Goal: Task Accomplishment & Management: Manage account settings

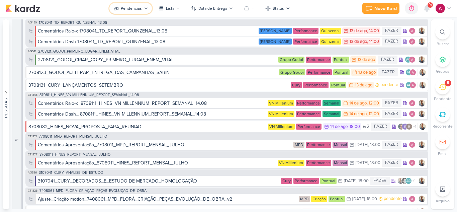
click at [136, 9] on div "Pendencias" at bounding box center [131, 8] width 21 height 6
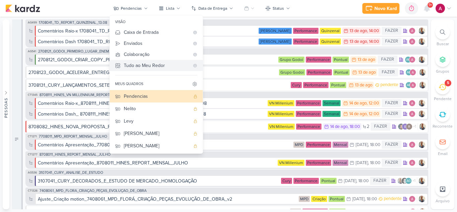
click at [153, 66] on div "Tudo ao Meu Redor" at bounding box center [157, 65] width 66 height 7
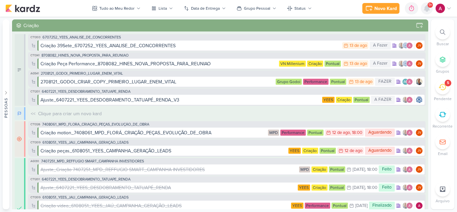
click at [428, 9] on icon at bounding box center [426, 8] width 5 height 6
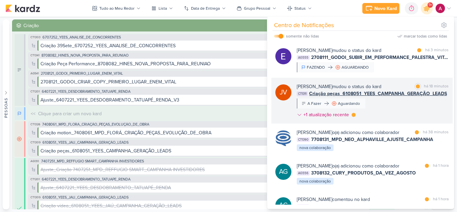
click at [397, 104] on div "[PERSON_NAME] mudou o status do kard marcar como lida há 18 minutos CT1311 Cria…" at bounding box center [373, 102] width 152 height 38
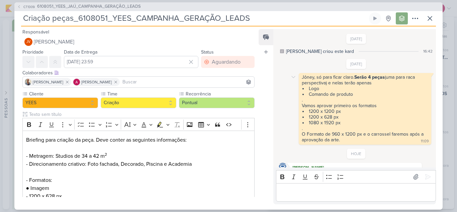
scroll to position [63, 0]
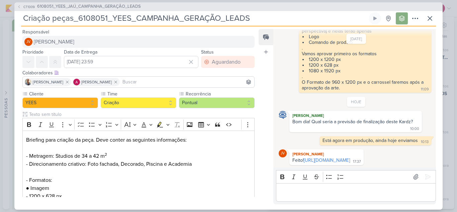
drag, startPoint x: 314, startPoint y: 157, endPoint x: 246, endPoint y: 42, distance: 133.1
click at [314, 157] on link "[URL][DOMAIN_NAME]" at bounding box center [327, 160] width 46 height 6
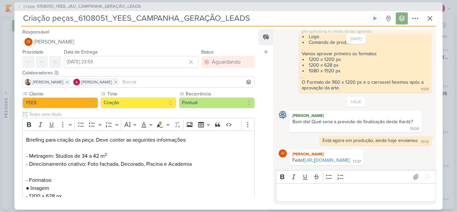
click at [322, 193] on p "Editor editing area: main" at bounding box center [355, 192] width 153 height 8
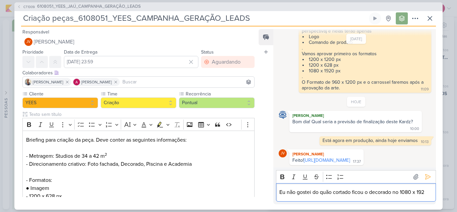
scroll to position [71, 0]
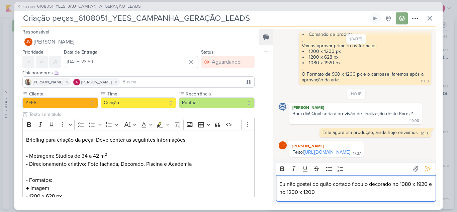
click at [349, 190] on p "Eu não gostei do quão cortado ficou o decorado no 1080 x 1920 e no 1200 x 1200" at bounding box center [355, 188] width 153 height 16
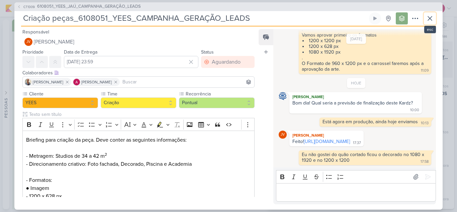
drag, startPoint x: 429, startPoint y: 19, endPoint x: 381, endPoint y: 67, distance: 67.2
click at [429, 19] on icon at bounding box center [430, 18] width 8 height 8
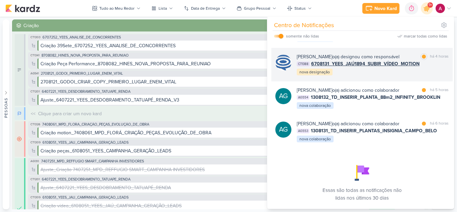
scroll to position [155, 0]
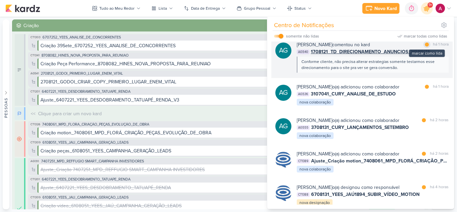
click at [425, 47] on div at bounding box center [427, 44] width 4 height 4
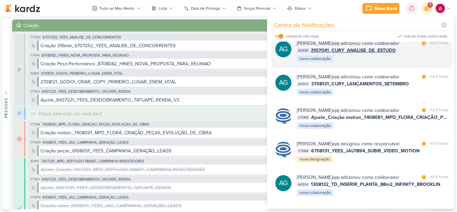
scroll to position [322, 0]
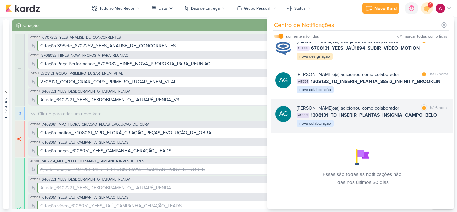
click at [384, 131] on div "AG [PERSON_NAME] o(a) adicionou como colaborador marcar como lida há 6 horas AG…" at bounding box center [361, 115] width 181 height 33
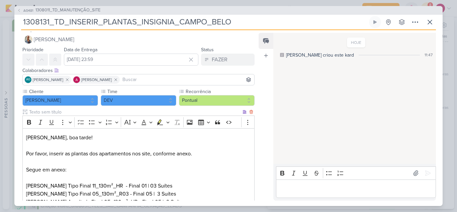
scroll to position [0, 0]
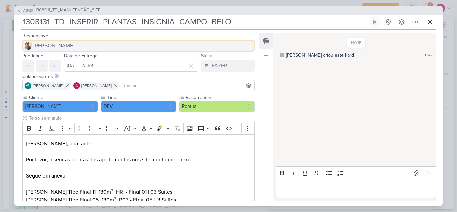
click at [38, 44] on span "[PERSON_NAME]" at bounding box center [54, 45] width 40 height 8
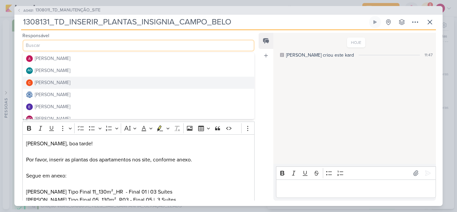
scroll to position [33, 0]
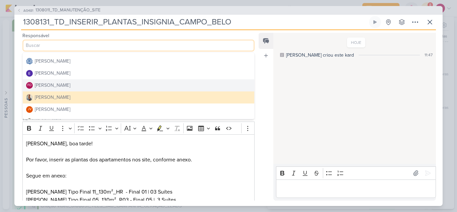
click at [59, 84] on div "[PERSON_NAME]" at bounding box center [52, 85] width 35 height 7
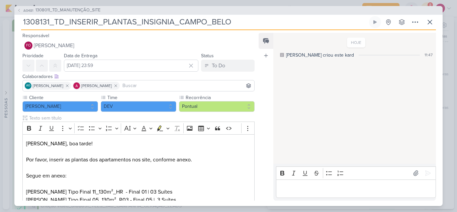
click at [161, 85] on input at bounding box center [187, 86] width 132 height 8
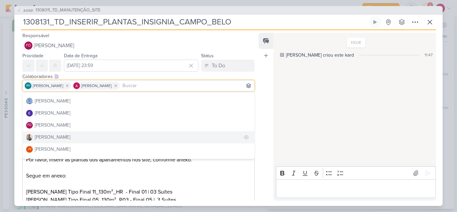
click at [80, 137] on button "[PERSON_NAME]" at bounding box center [139, 137] width 232 height 12
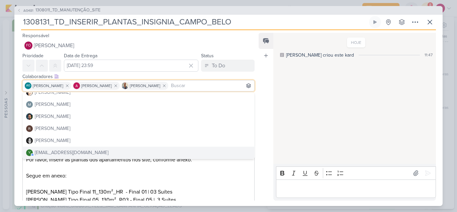
scroll to position [125, 0]
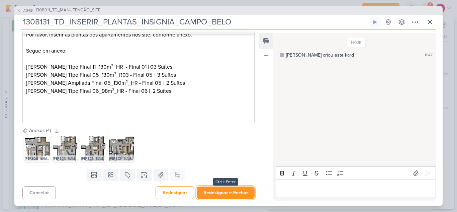
click at [244, 192] on button "Redesignar e Fechar" at bounding box center [226, 192] width 58 height 12
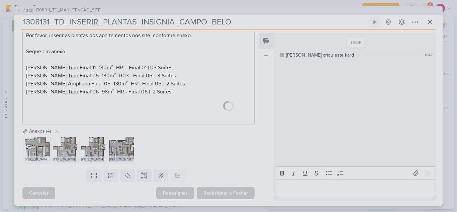
scroll to position [124, 0]
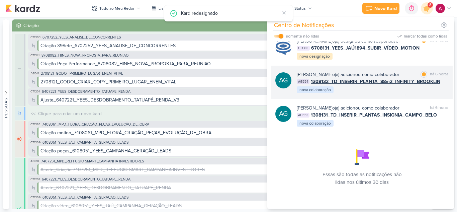
click at [376, 93] on div "[PERSON_NAME] o(a) adicionou como colaborador marcar como lida há 6 horas AG554…" at bounding box center [373, 82] width 152 height 23
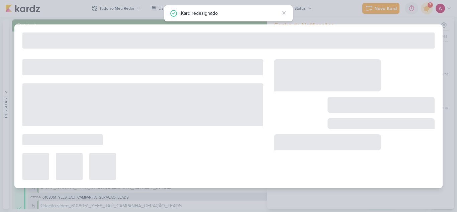
type input "1308132_TD_INSERIR_PLANTA_88m2_INFINITY_BROOKLIN"
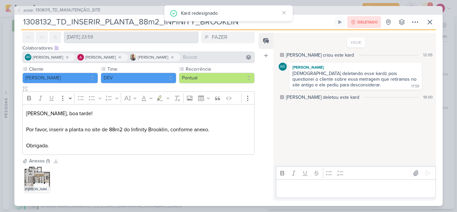
scroll to position [0, 0]
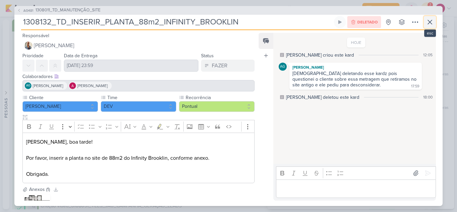
click at [435, 22] on button at bounding box center [430, 22] width 12 height 12
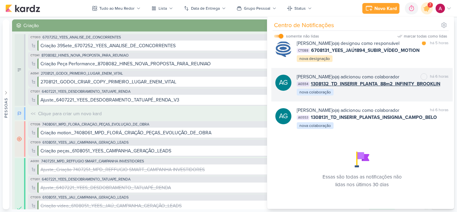
scroll to position [288, 0]
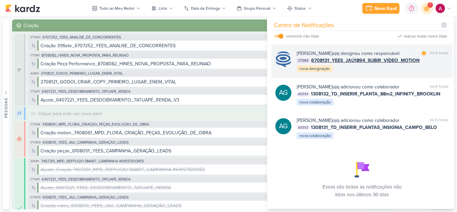
click at [390, 73] on div "[PERSON_NAME] o(a) designou como responsável marcar como lida há 5 horas CT1388…" at bounding box center [373, 61] width 152 height 23
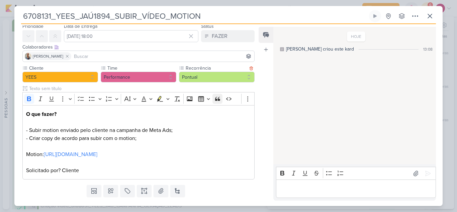
scroll to position [39, 0]
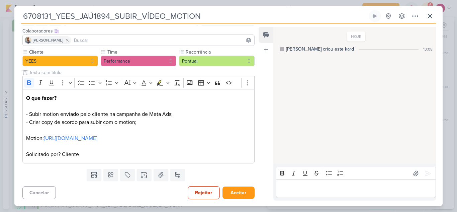
click at [293, 185] on p "Editor editing area: main" at bounding box center [355, 189] width 153 height 8
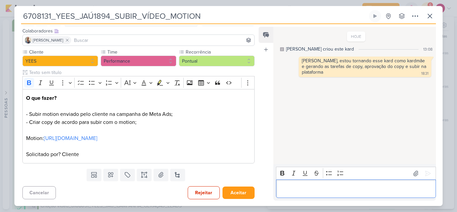
scroll to position [0, 0]
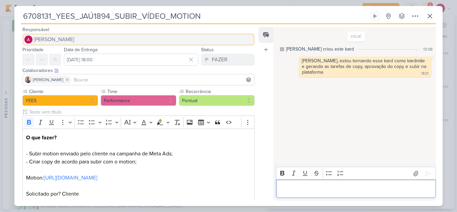
click at [82, 41] on button "[PERSON_NAME]" at bounding box center [138, 39] width 232 height 12
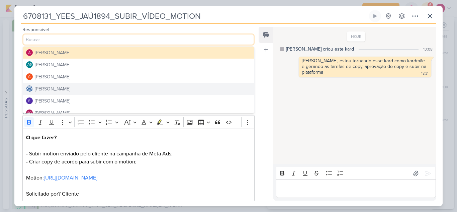
click at [70, 86] on div "[PERSON_NAME]" at bounding box center [52, 88] width 35 height 7
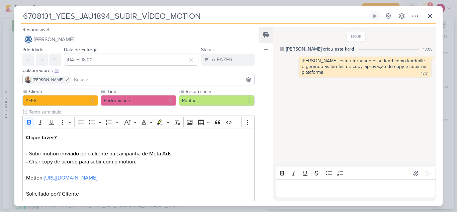
click at [78, 79] on input at bounding box center [163, 80] width 180 height 8
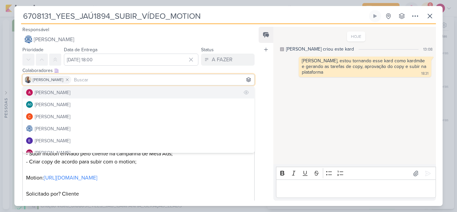
click at [74, 93] on button "[PERSON_NAME]" at bounding box center [139, 92] width 232 height 12
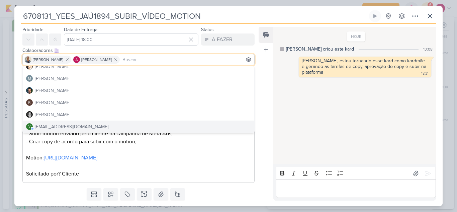
scroll to position [39, 0]
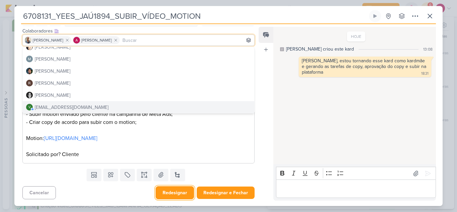
click at [181, 196] on button "Redesignar" at bounding box center [175, 192] width 38 height 13
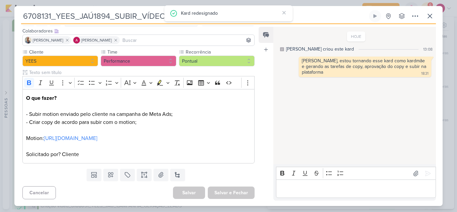
click at [244, 26] on div "6708131_YEES_JAÚ1894_SUBIR_VÍDEO_MOTION Criado por [PERSON_NAME] nenhum grupo d…" at bounding box center [228, 108] width 428 height 196
click at [176, 175] on button at bounding box center [177, 175] width 15 height 12
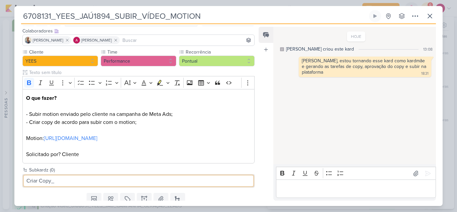
paste input "6708131_YEES_JAÚ1894_SUBIR_VÍDEO_MOTION"
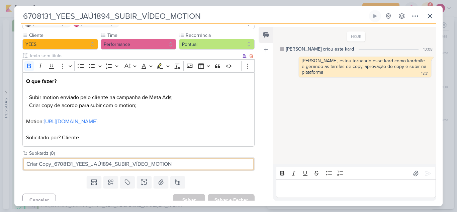
scroll to position [64, 0]
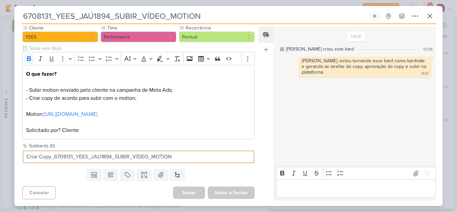
type input "Criar Copy_6708131_YEES_JAÚ1894_SUBIR_VÍDEO_MOTION"
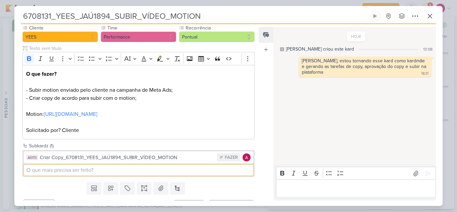
click at [154, 170] on input at bounding box center [139, 170] width 230 height 11
paste input "6708131_YEES_JAÚ1894_SUBIR_VÍDEO_MOTION"
type input "Aprovação_6708131_YEES_JAÚ1894_SUBIR_VÍDEO_MOTION"
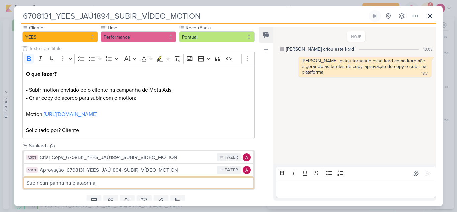
paste input "6708131_YEES_JAÚ1894_SUBIR_VÍDEO_MOTION"
type input "Subir campanha na plataorma_6708131_YEES_JAÚ1894_SUBIR_VÍDEO_MOTION"
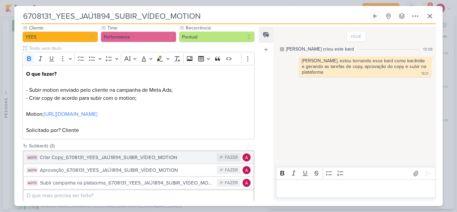
click at [181, 158] on div "Criar Copy_6708131_YEES_JAÚ1894_SUBIR_VÍDEO_MOTION" at bounding box center [127, 158] width 174 height 8
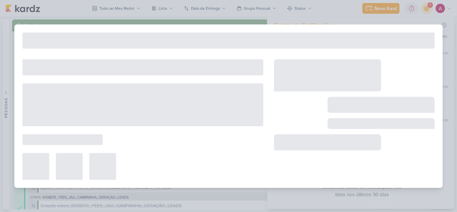
type input "Criar Copy_6708131_YEES_JAÚ1894_SUBIR_VÍDEO_MOTION"
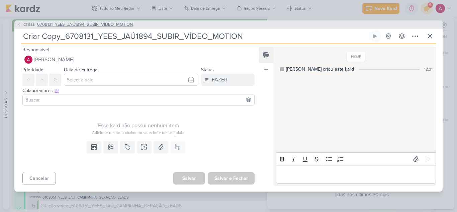
click at [24, 25] on span "CT1388" at bounding box center [28, 24] width 13 height 5
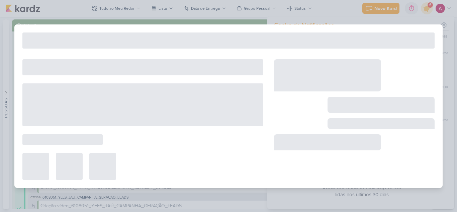
type input "6708131_YEES_JAÚ1894_SUBIR_VÍDEO_MOTION"
type input "[DATE] 18:00"
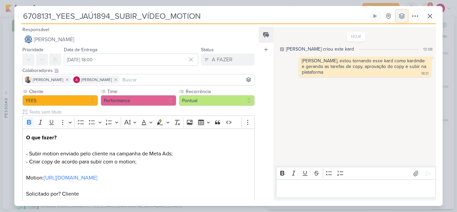
click at [405, 17] on icon at bounding box center [402, 16] width 7 height 7
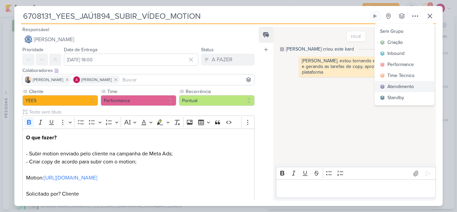
click at [404, 85] on div "Atendimento" at bounding box center [400, 86] width 26 height 7
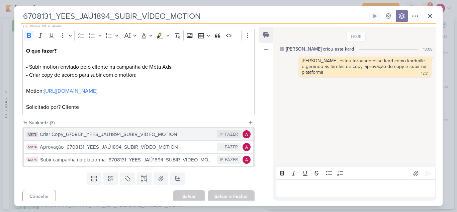
scroll to position [90, 0]
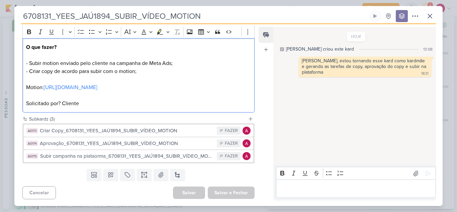
drag, startPoint x: 26, startPoint y: 86, endPoint x: 248, endPoint y: 88, distance: 221.5
click at [248, 88] on p "Motion: [URL][DOMAIN_NAME] Solicitado por? Cliente" at bounding box center [138, 95] width 225 height 24
copy p "Motion: [URL][DOMAIN_NAME]"
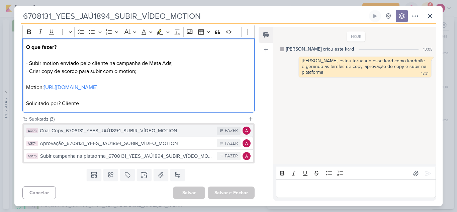
click at [159, 131] on div "Criar Copy_6708131_YEES_JAÚ1894_SUBIR_VÍDEO_MOTION" at bounding box center [127, 131] width 174 height 8
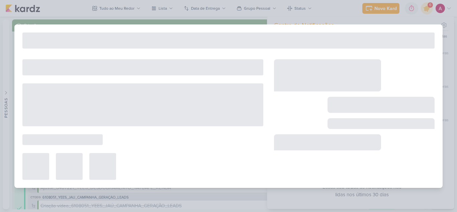
type input "Criar Copy_6708131_YEES_JAÚ1894_SUBIR_VÍDEO_MOTION"
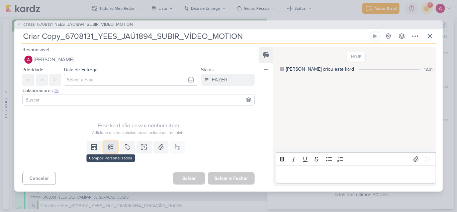
click at [108, 148] on icon at bounding box center [110, 147] width 5 height 5
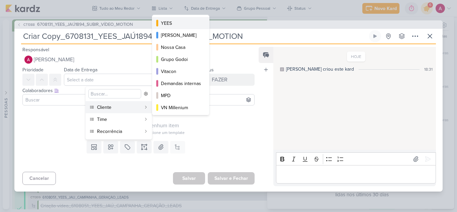
click at [177, 20] on div "YEES" at bounding box center [181, 23] width 40 height 7
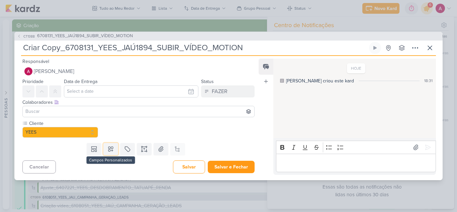
drag, startPoint x: 109, startPoint y: 153, endPoint x: 105, endPoint y: 140, distance: 13.3
click at [109, 152] on button at bounding box center [110, 149] width 15 height 12
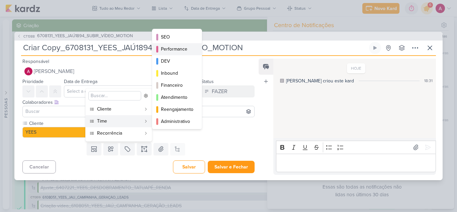
click at [172, 50] on div "Performance" at bounding box center [177, 49] width 33 height 7
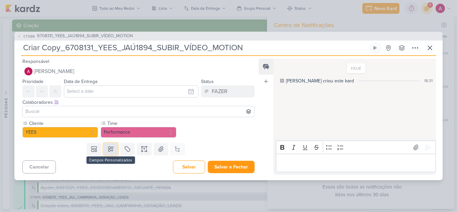
click at [108, 153] on button at bounding box center [110, 149] width 15 height 12
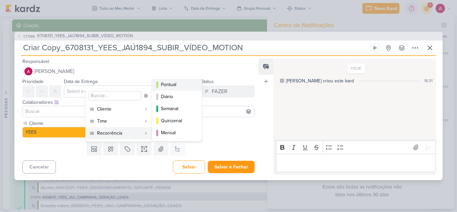
click at [176, 83] on div "Pontual" at bounding box center [177, 84] width 33 height 7
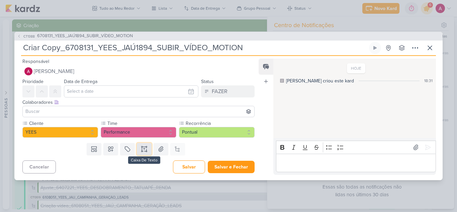
click at [142, 149] on icon at bounding box center [144, 149] width 7 height 7
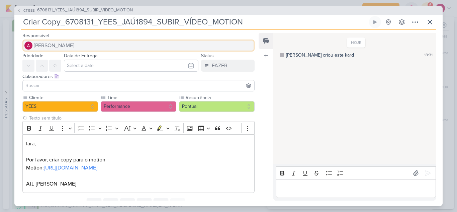
click at [61, 44] on span "[PERSON_NAME]" at bounding box center [54, 45] width 40 height 8
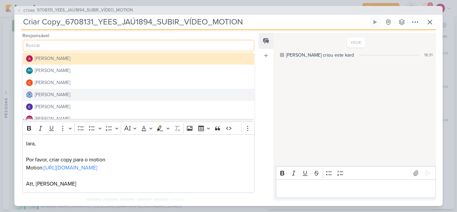
scroll to position [33, 0]
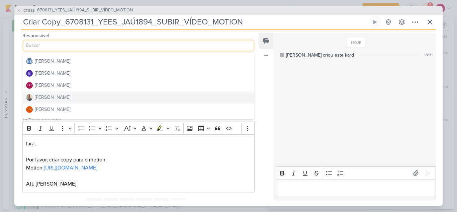
click at [64, 97] on button "[PERSON_NAME]" at bounding box center [139, 97] width 232 height 12
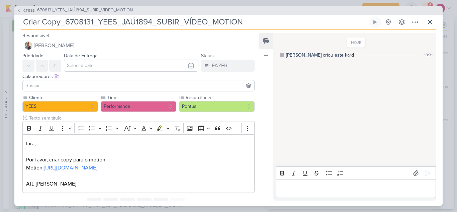
click at [60, 86] on input at bounding box center [138, 86] width 229 height 8
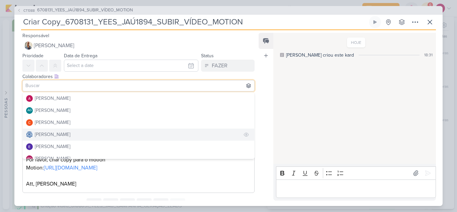
click at [70, 131] on div "[PERSON_NAME]" at bounding box center [52, 134] width 35 height 7
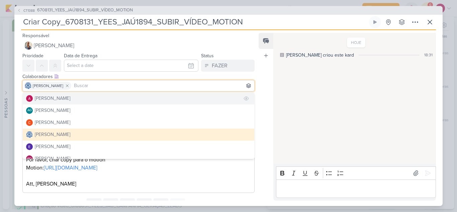
click at [70, 99] on div "[PERSON_NAME]" at bounding box center [52, 98] width 35 height 7
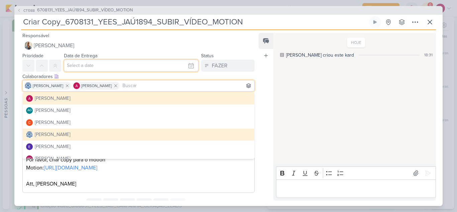
click at [97, 68] on input "text" at bounding box center [131, 66] width 135 height 12
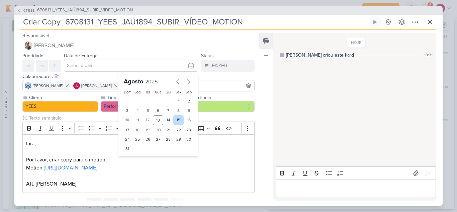
click at [176, 121] on div "15" at bounding box center [178, 120] width 10 height 10
type input "[DATE] 23:59"
click at [133, 162] on select "00 01 02 03 04 05 06 07 08 09 10 11 12 13 14 15 16 17 18 19 20 21 22 23" at bounding box center [137, 160] width 9 height 8
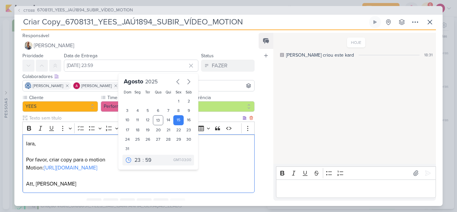
click at [156, 177] on p "Por favor, criar copy para o motion Motion: [URL][DOMAIN_NAME] Att, [PERSON_NAM…" at bounding box center [138, 172] width 225 height 32
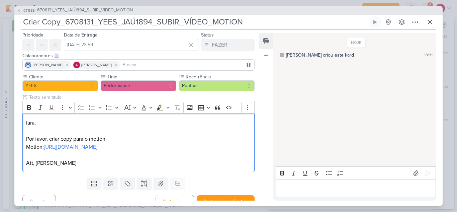
scroll to position [29, 0]
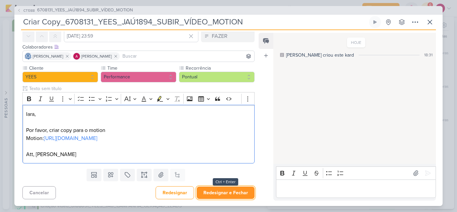
click at [228, 191] on button "Redesignar e Fechar" at bounding box center [226, 192] width 58 height 12
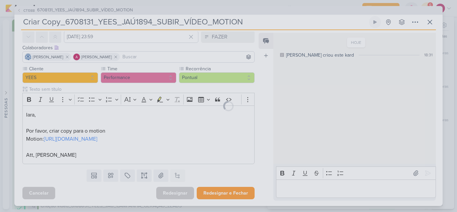
scroll to position [29, 0]
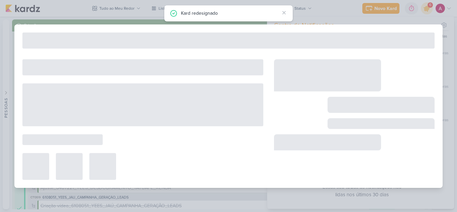
type input "6708131_YEES_JAÚ1894_SUBIR_VÍDEO_MOTION"
type input "[DATE] 18:00"
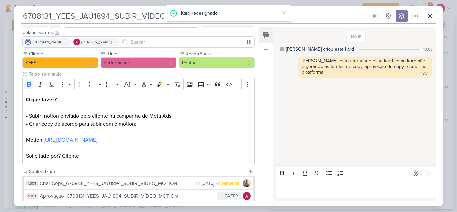
scroll to position [90, 0]
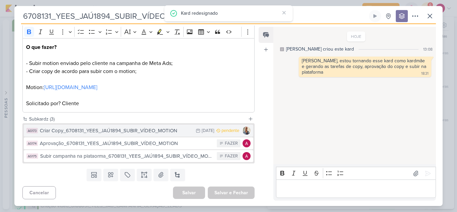
click at [160, 133] on div "Criar Copy_6708131_YEES_JAÚ1894_SUBIR_VÍDEO_MOTION" at bounding box center [116, 131] width 153 height 8
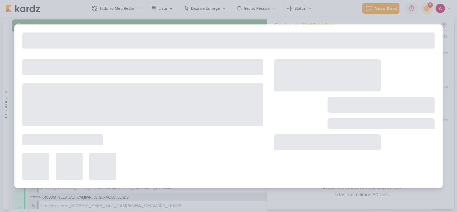
type input "Criar Copy_6708131_YEES_JAÚ1894_SUBIR_VÍDEO_MOTION"
type input "[DATE] 23:59"
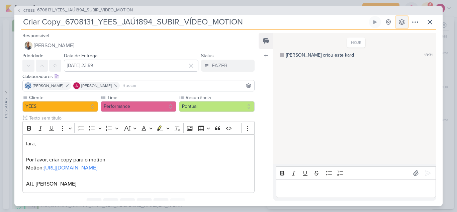
click at [401, 23] on icon at bounding box center [402, 22] width 7 height 7
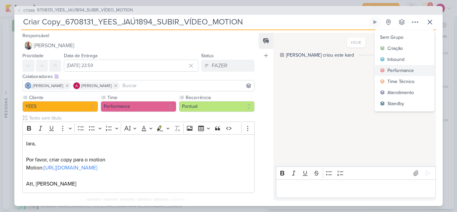
click at [395, 68] on div "Performance" at bounding box center [400, 70] width 26 height 7
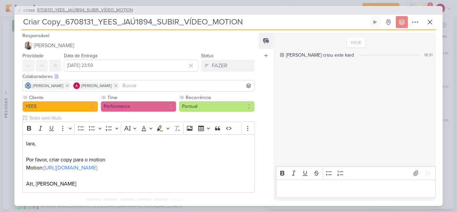
click at [29, 12] on span "CT1388" at bounding box center [28, 10] width 13 height 5
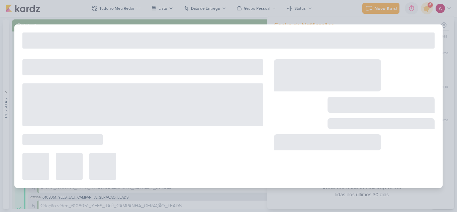
type input "6708131_YEES_JAÚ1894_SUBIR_VÍDEO_MOTION"
type input "[DATE] 18:00"
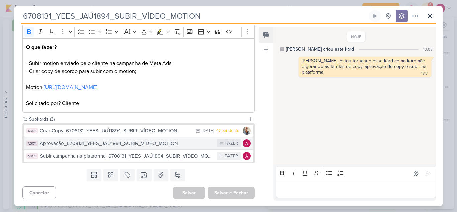
click at [168, 145] on div "Aprovação_6708131_YEES_JAÚ1894_SUBIR_VÍDEO_MOTION" at bounding box center [127, 144] width 174 height 8
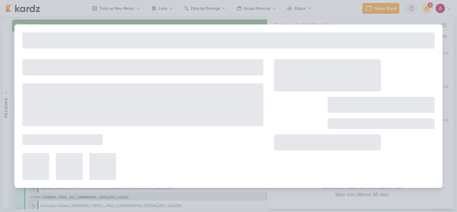
type input "Aprovação_6708131_YEES_JAÚ1894_SUBIR_VÍDEO_MOTION"
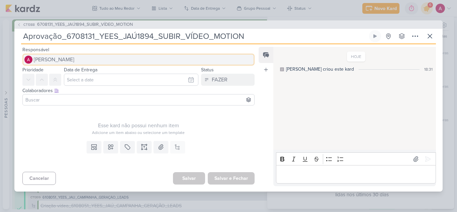
click at [39, 59] on span "[PERSON_NAME]" at bounding box center [54, 60] width 40 height 8
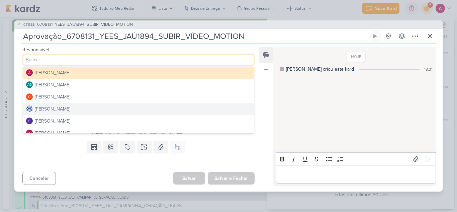
click at [59, 107] on div "[PERSON_NAME]" at bounding box center [52, 108] width 35 height 7
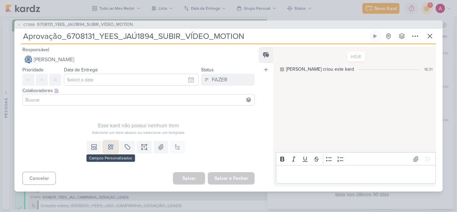
click at [107, 145] on icon at bounding box center [110, 147] width 7 height 7
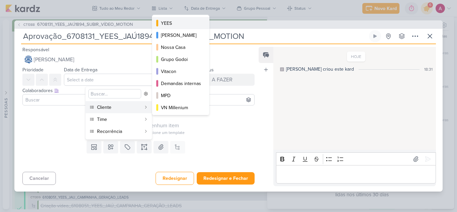
click at [185, 25] on div "YEES" at bounding box center [181, 23] width 40 height 7
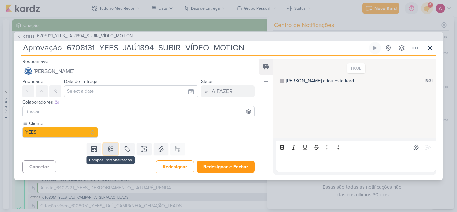
click at [112, 150] on icon at bounding box center [110, 149] width 7 height 7
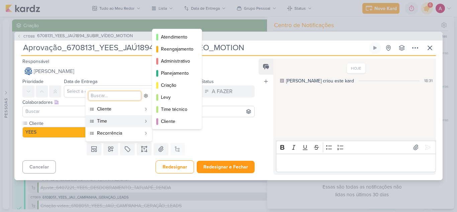
scroll to position [61, 0]
click at [179, 37] on div "Atendimento" at bounding box center [177, 36] width 33 height 7
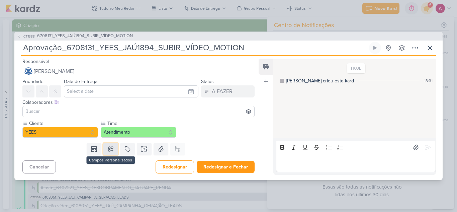
click at [112, 153] on button at bounding box center [110, 149] width 15 height 12
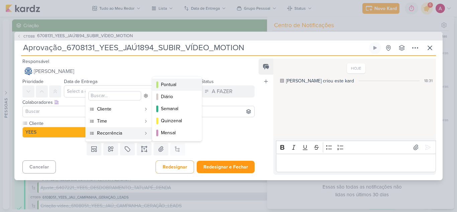
click at [177, 86] on div "Pontual" at bounding box center [177, 84] width 33 height 7
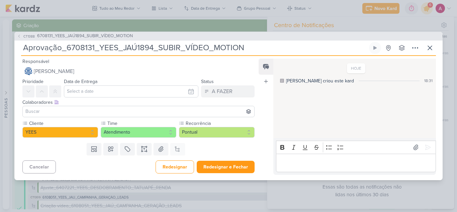
click at [71, 112] on input at bounding box center [138, 111] width 229 height 8
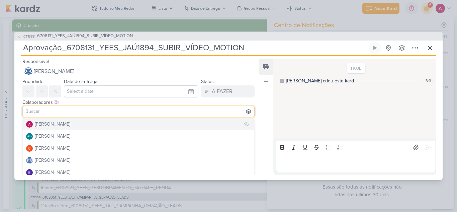
click at [61, 124] on div "[PERSON_NAME]" at bounding box center [52, 123] width 35 height 7
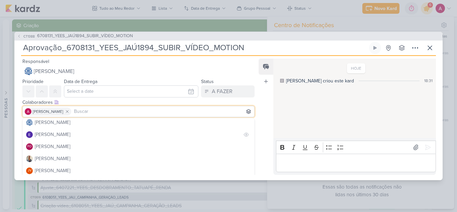
scroll to position [33, 0]
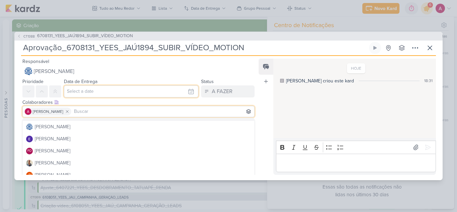
click at [133, 93] on input "text" at bounding box center [131, 91] width 135 height 12
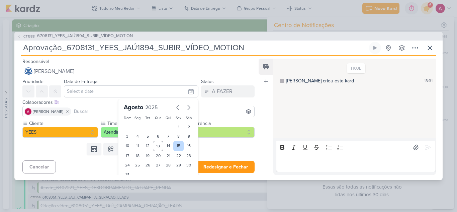
click at [176, 146] on div "15" at bounding box center [178, 146] width 10 height 10
type input "[DATE] 23:59"
click at [212, 154] on div "Templates Campos Personalizados Cliente YEES MPD" at bounding box center [135, 148] width 243 height 17
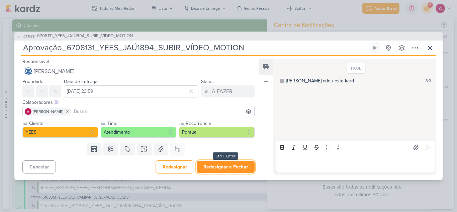
click at [216, 171] on button "Redesignar e Fechar" at bounding box center [226, 167] width 58 height 12
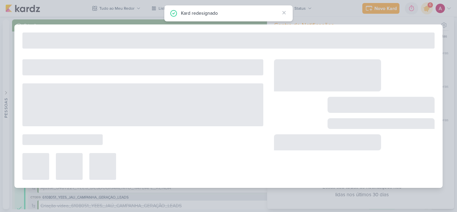
type input "6708131_YEES_JAÚ1894_SUBIR_VÍDEO_MOTION"
type input "[DATE] 18:00"
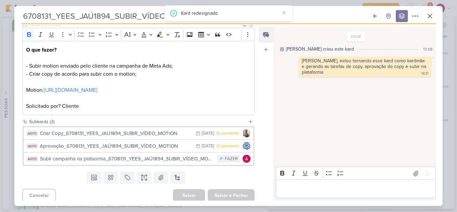
scroll to position [90, 0]
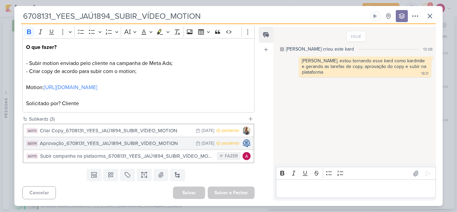
click at [140, 146] on div "Aprovação_6708131_YEES_JAÚ1894_SUBIR_VÍDEO_MOTION" at bounding box center [116, 144] width 153 height 8
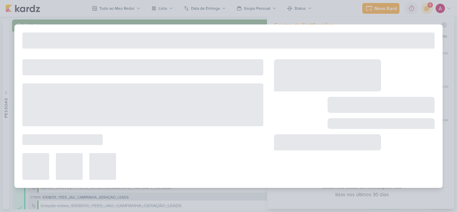
type input "Aprovação_6708131_YEES_JAÚ1894_SUBIR_VÍDEO_MOTION"
type input "[DATE] 23:59"
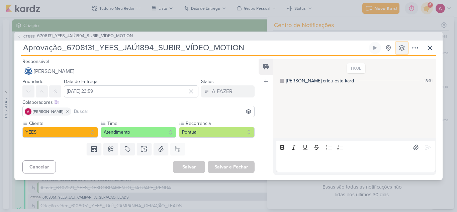
click at [402, 47] on icon at bounding box center [402, 48] width 7 height 7
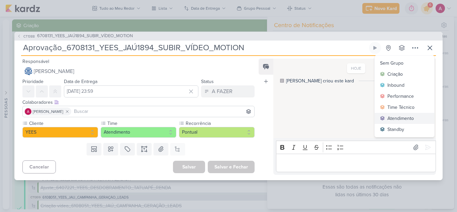
click at [405, 117] on div "Atendimento" at bounding box center [400, 118] width 26 height 7
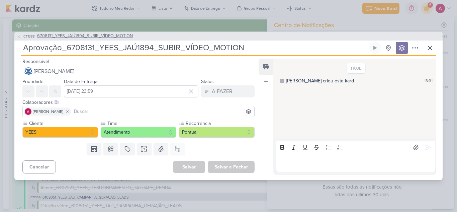
click at [26, 37] on span "CT1388" at bounding box center [28, 36] width 13 height 5
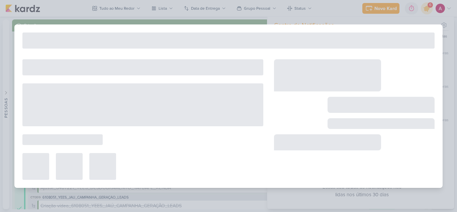
type input "6708131_YEES_JAÚ1894_SUBIR_VÍDEO_MOTION"
type input "[DATE] 18:00"
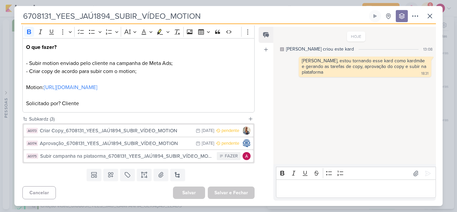
click at [95, 155] on div "Subir campanha na plataorma_6708131_YEES_JAÚ1894_SUBIR_VÍDEO_MOTION" at bounding box center [126, 156] width 173 height 8
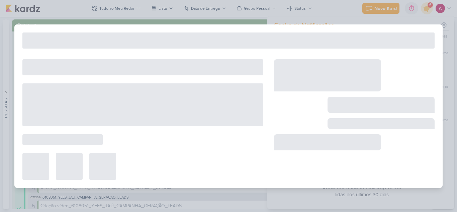
type input "Subir campanha na plataorma_6708131_YEES_JAÚ1894_SUBIR_VÍDEO_MOTION"
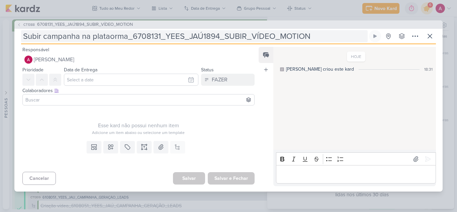
click at [110, 37] on input "Subir campanha na plataorma_6708131_YEES_JAÚ1894_SUBIR_VÍDEO_MOTION" at bounding box center [194, 36] width 347 height 12
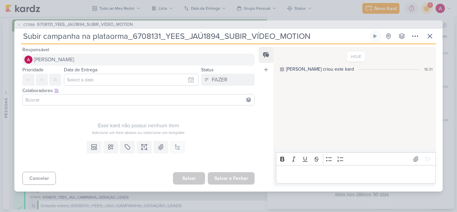
type input "Subir campanha na plataforma_6708131_YEES_JAÚ1894_SUBIR_VÍDEO_MOTION"
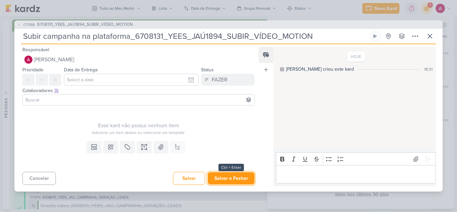
drag, startPoint x: 231, startPoint y: 180, endPoint x: 234, endPoint y: 176, distance: 5.0
click at [231, 178] on button "Salvar e Fechar" at bounding box center [231, 178] width 47 height 12
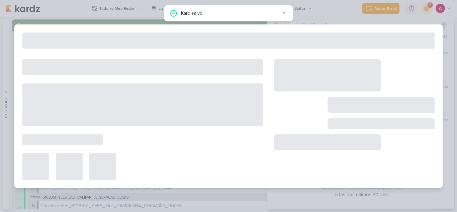
type input "6708131_YEES_JAÚ1894_SUBIR_VÍDEO_MOTION"
type input "[DATE] 18:00"
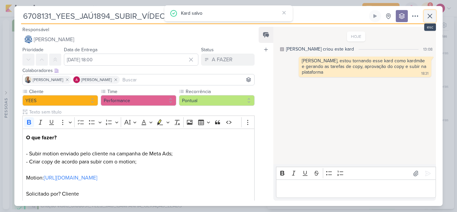
click at [430, 17] on icon at bounding box center [430, 16] width 4 height 4
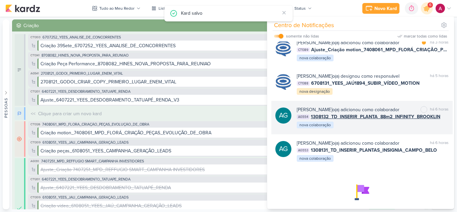
scroll to position [222, 0]
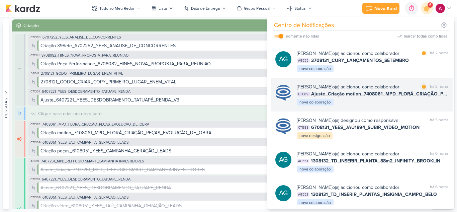
click at [374, 106] on div "[PERSON_NAME] o(a) adicionou como colaborador marcar como lida há 3 horas CT138…" at bounding box center [373, 94] width 152 height 23
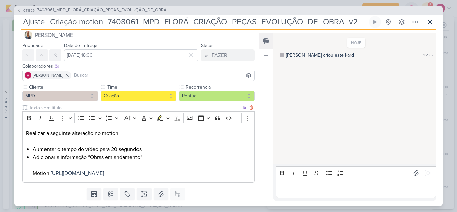
scroll to position [0, 0]
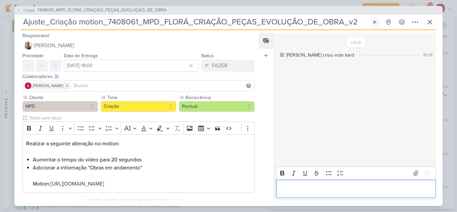
click at [314, 188] on p "Editor editing area: main" at bounding box center [355, 188] width 153 height 8
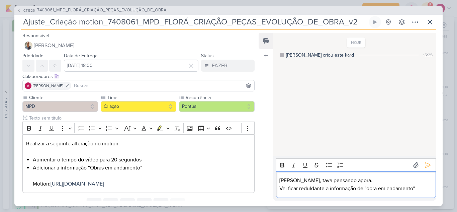
click at [316, 187] on p "Vai ficar reduldante a informação de "obra em andamento"" at bounding box center [355, 188] width 153 height 8
click at [0, 0] on lt-strong "n" at bounding box center [0, 0] width 0 height 0
click at [422, 185] on p "Vai ficar redundante a informação de "obra em andamento"" at bounding box center [355, 188] width 153 height 8
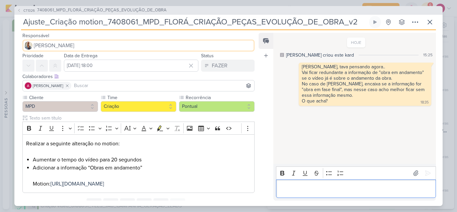
click at [64, 50] on button "[PERSON_NAME]" at bounding box center [138, 45] width 232 height 12
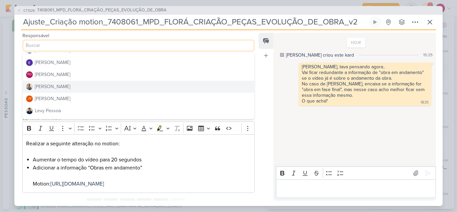
scroll to position [33, 0]
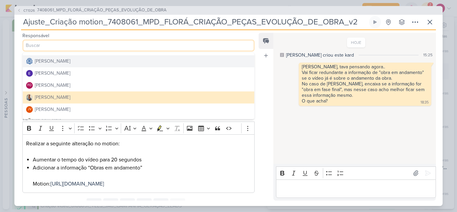
click at [70, 62] on div "[PERSON_NAME]" at bounding box center [52, 61] width 35 height 7
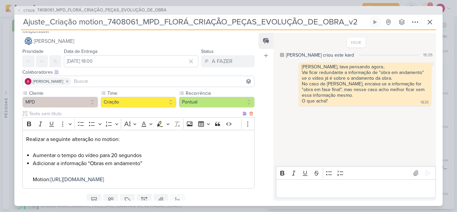
scroll to position [0, 0]
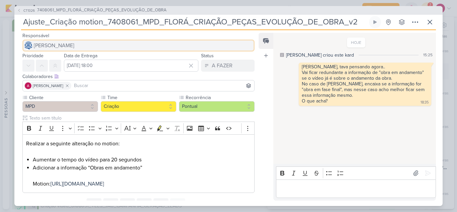
click at [74, 48] on span "[PERSON_NAME]" at bounding box center [54, 45] width 40 height 8
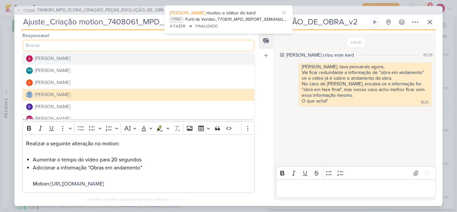
click at [69, 60] on div "[PERSON_NAME]" at bounding box center [52, 58] width 35 height 7
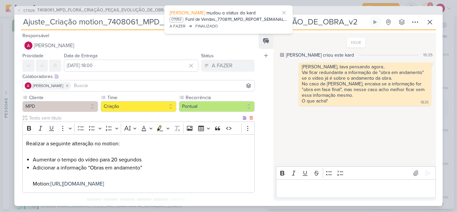
scroll to position [37, 0]
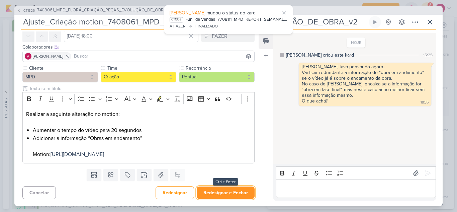
click at [236, 196] on button "Redesignar e Fechar" at bounding box center [226, 192] width 58 height 12
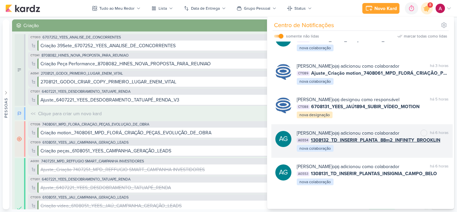
scroll to position [288, 0]
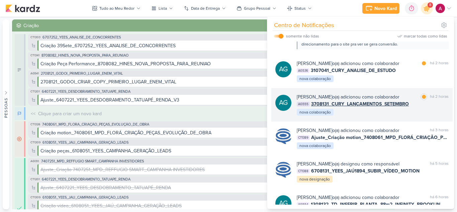
click at [386, 116] on div "[PERSON_NAME] o(a) adicionou como colaborador marcar como lida há 2 horas AG555…" at bounding box center [373, 104] width 152 height 23
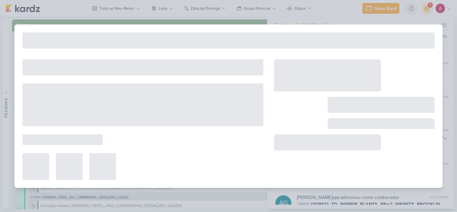
type input "3708131_CURY_LANÇAMENTOS_SETEMBRO"
type input "[DATE] 23:59"
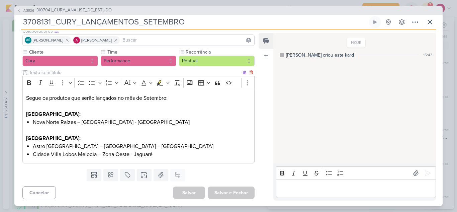
scroll to position [0, 0]
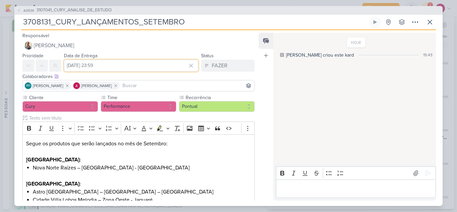
click at [104, 63] on input "[DATE] 23:59" at bounding box center [131, 66] width 135 height 12
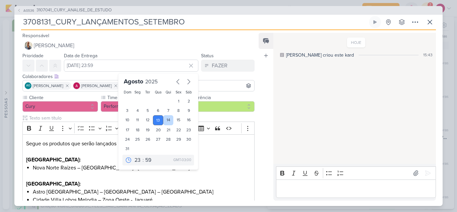
click at [166, 119] on div "14" at bounding box center [168, 120] width 10 height 10
type input "[DATE] 23:59"
click at [224, 142] on p "Segue os produtos que serão lançados no mês de Setembro:" at bounding box center [138, 148] width 225 height 16
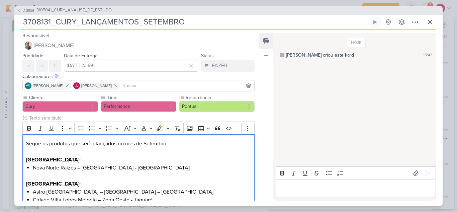
scroll to position [46, 0]
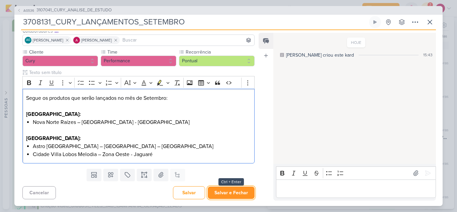
click at [225, 191] on button "Salvar e Fechar" at bounding box center [231, 192] width 47 height 12
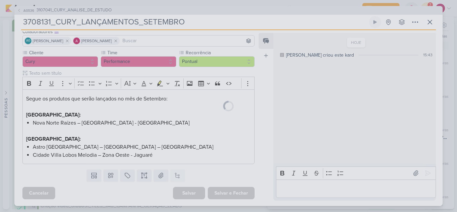
scroll to position [45, 0]
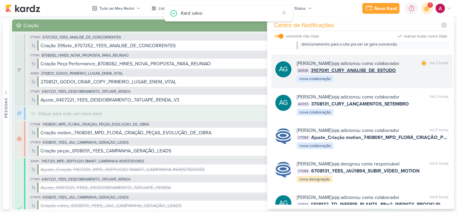
click at [413, 83] on div "[PERSON_NAME] o(a) adicionou como colaborador marcar como lida há 2 horas AG536…" at bounding box center [373, 71] width 152 height 23
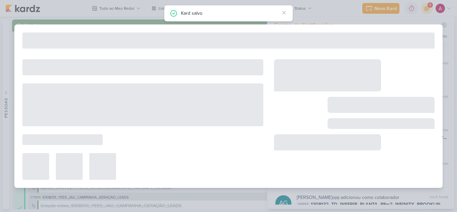
type input "3107041_CURY_ANALISE_DE_ESTUDO"
type input "[DATE] 23:59"
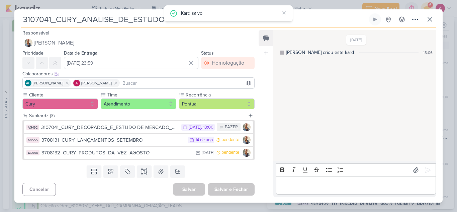
scroll to position [0, 0]
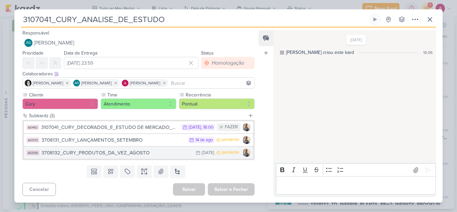
click at [142, 155] on div "3708132_CURY_PRODUTOS_DA_VEZ_AGOSTO" at bounding box center [116, 153] width 151 height 8
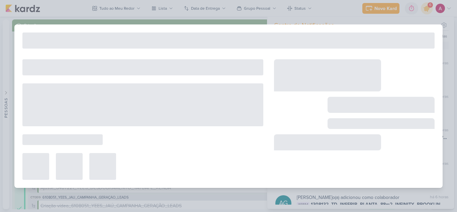
type input "3708132_CURY_PRODUTOS_DA_VEZ_AGOSTO"
type input "[DATE] 23:59"
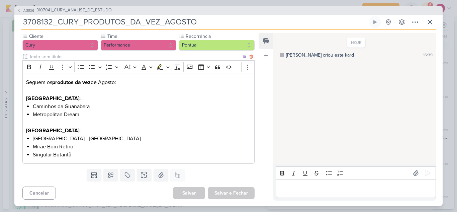
scroll to position [62, 0]
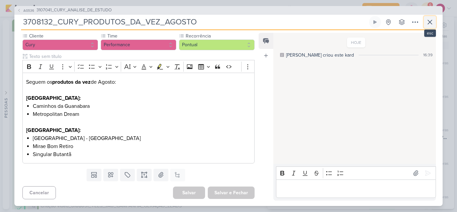
click at [428, 28] on button at bounding box center [430, 22] width 12 height 12
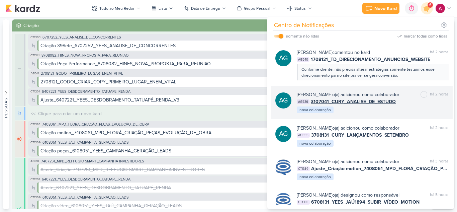
scroll to position [222, 0]
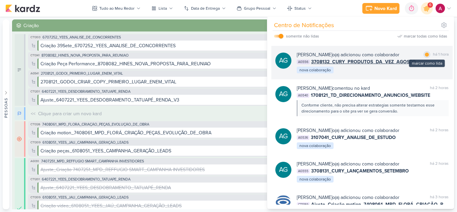
click at [426, 57] on div at bounding box center [427, 55] width 4 height 4
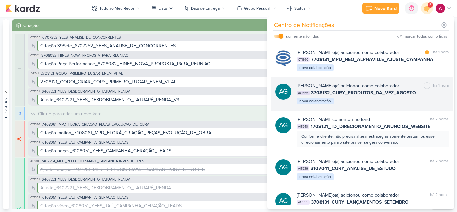
scroll to position [155, 0]
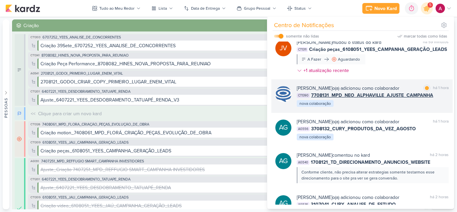
click at [399, 107] on div "[PERSON_NAME] o(a) adicionou como colaborador marcar como lida há 1 hora CT1390…" at bounding box center [373, 96] width 152 height 23
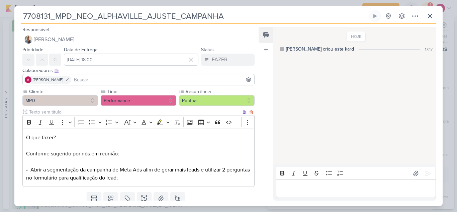
scroll to position [23, 0]
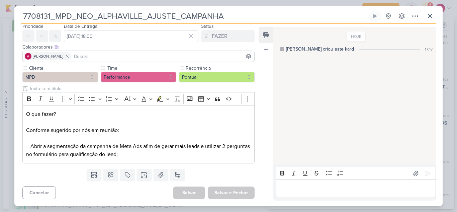
click at [305, 190] on p "Editor editing area: main" at bounding box center [355, 189] width 153 height 8
click at [308, 190] on p "Editor editing area: main" at bounding box center [355, 189] width 153 height 8
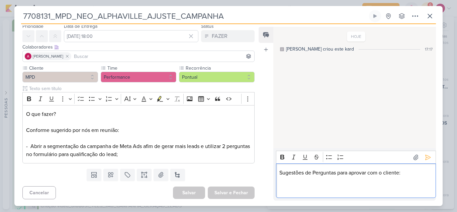
scroll to position [21, 0]
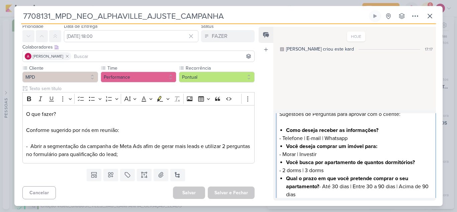
click at [330, 169] on p "- 2 dorms | 3 dorms" at bounding box center [355, 170] width 153 height 8
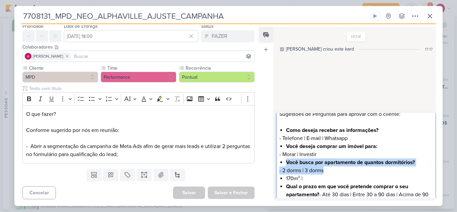
drag, startPoint x: 327, startPoint y: 172, endPoint x: 286, endPoint y: 164, distance: 41.9
click at [286, 164] on div "Sugestões de Perguntas para aprovar com o cliente: Como deseja receber as infor…" at bounding box center [356, 158] width 160 height 107
copy div "Você busca por apartamento de quantos dormitórios? - 2 dorms | 3 dorms"
drag, startPoint x: 305, startPoint y: 178, endPoint x: 284, endPoint y: 179, distance: 20.8
click at [284, 179] on div "Sugestões de Perguntas para aprovar com o cliente: Como deseja receber as infor…" at bounding box center [356, 158] width 160 height 107
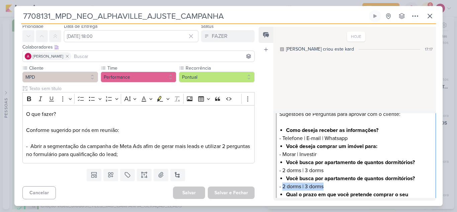
drag, startPoint x: 284, startPoint y: 186, endPoint x: 325, endPoint y: 186, distance: 40.8
click at [325, 186] on p "- 2 dorms | 3 dorms" at bounding box center [355, 186] width 153 height 8
drag, startPoint x: 387, startPoint y: 178, endPoint x: 414, endPoint y: 177, distance: 27.5
click at [414, 177] on strong "Você busca por apartamento de quantos dormitórios?" at bounding box center [350, 178] width 129 height 7
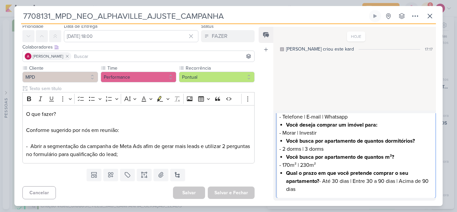
scroll to position [43, 0]
click at [317, 191] on li "Qual o prazo em que você pretende comprar o seu apartamento? - Até 30 dias | En…" at bounding box center [359, 181] width 146 height 24
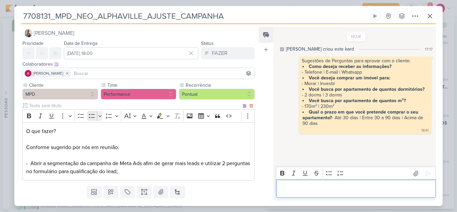
scroll to position [0, 0]
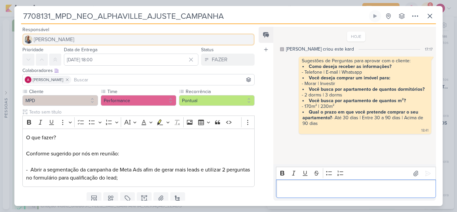
click at [93, 39] on button "[PERSON_NAME]" at bounding box center [138, 39] width 232 height 12
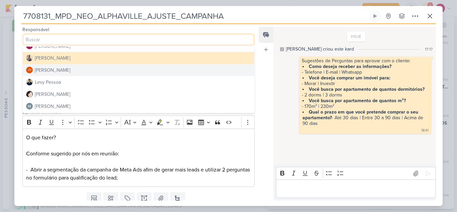
scroll to position [100, 0]
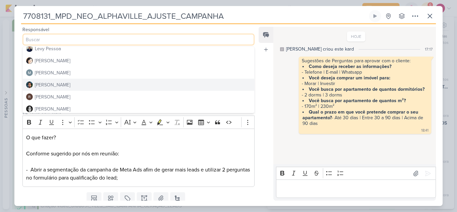
click at [93, 81] on button "[PERSON_NAME]" at bounding box center [139, 85] width 232 height 12
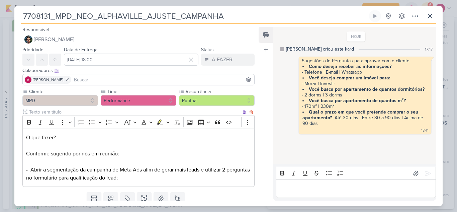
scroll to position [23, 0]
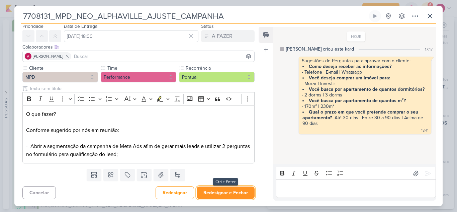
click at [230, 192] on button "Redesignar e Fechar" at bounding box center [226, 192] width 58 height 12
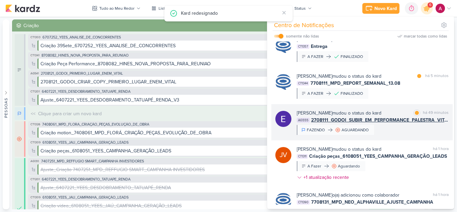
scroll to position [121, 0]
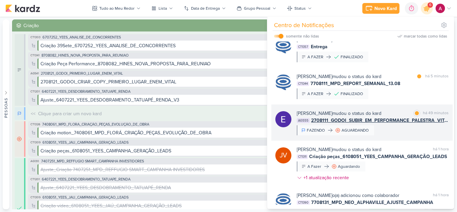
click at [398, 128] on div "[PERSON_NAME] mudou o status do kard marcar como lida há 49 minutos AG555 27081…" at bounding box center [373, 122] width 152 height 25
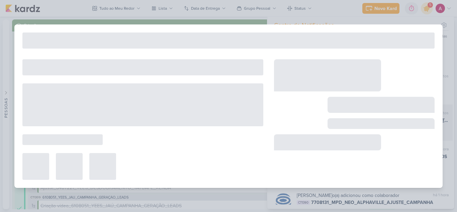
type input "2708111_GODOI_SUBIR_EM_PERFORMANCE_PALESTRA_VITAL"
type input "[DATE] 23:59"
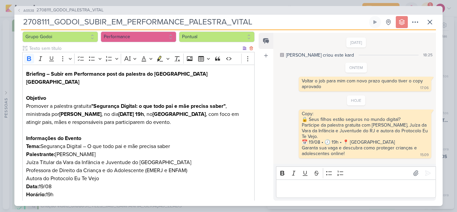
scroll to position [0, 0]
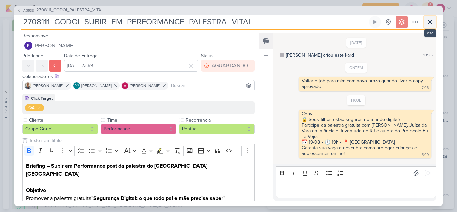
click at [431, 24] on icon at bounding box center [430, 22] width 8 height 8
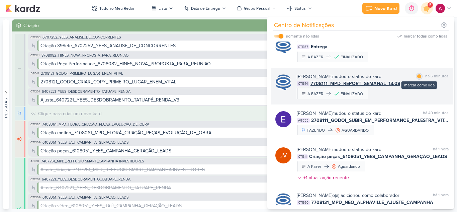
click at [418, 78] on div at bounding box center [419, 76] width 4 height 4
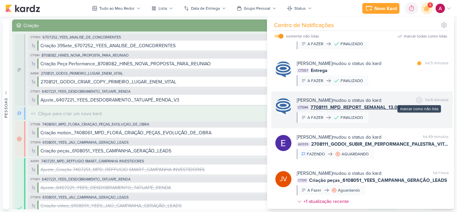
scroll to position [88, 0]
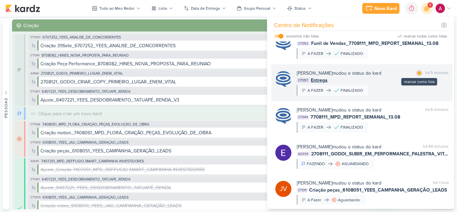
click at [417, 72] on div at bounding box center [419, 73] width 4 height 4
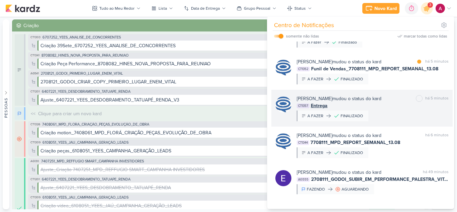
scroll to position [54, 0]
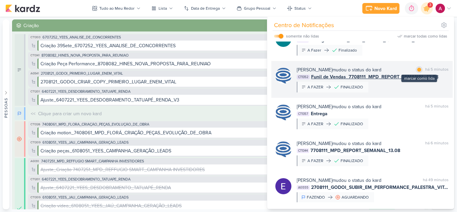
click at [418, 70] on div at bounding box center [419, 70] width 4 height 4
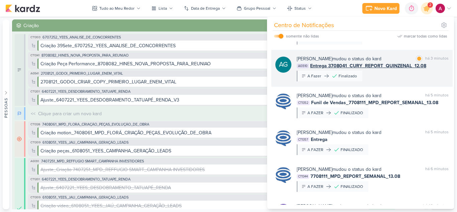
scroll to position [21, 0]
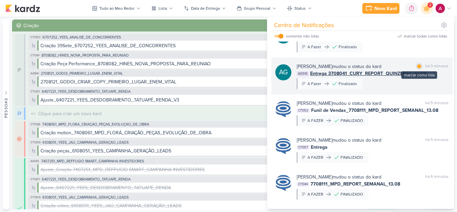
click at [417, 67] on div at bounding box center [419, 66] width 4 height 4
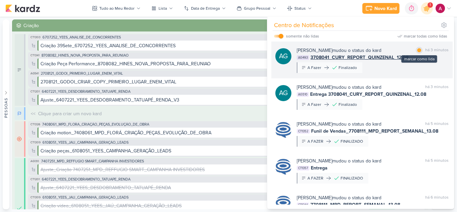
click at [417, 50] on div at bounding box center [419, 50] width 4 height 4
